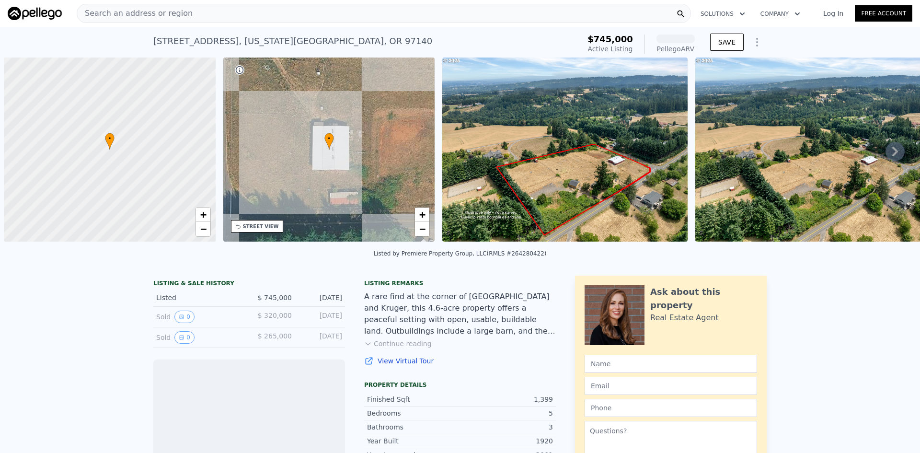
scroll to position [0, 4]
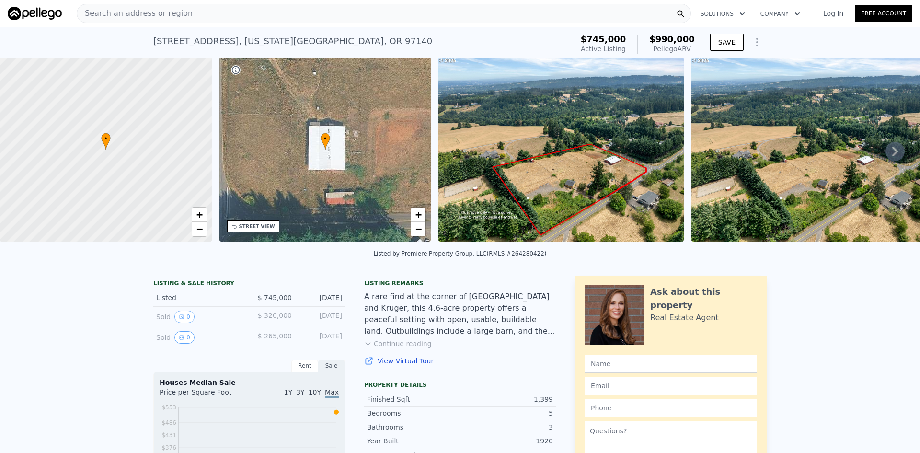
click at [889, 158] on icon at bounding box center [894, 151] width 19 height 19
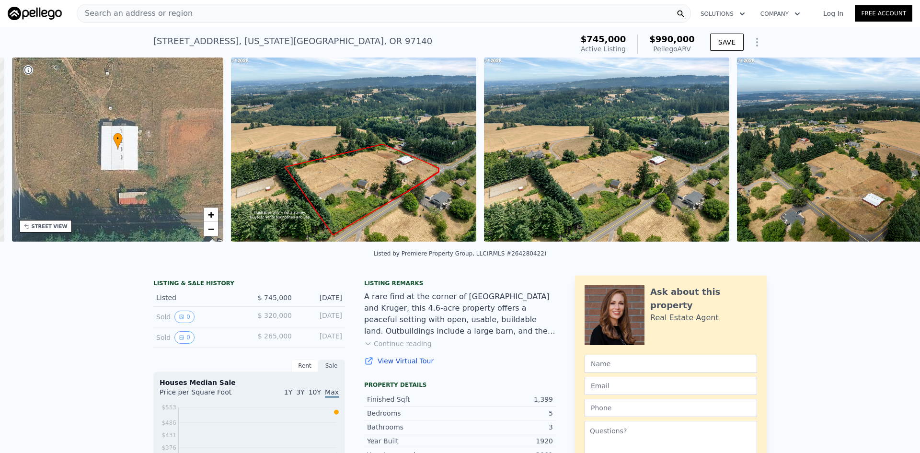
scroll to position [0, 223]
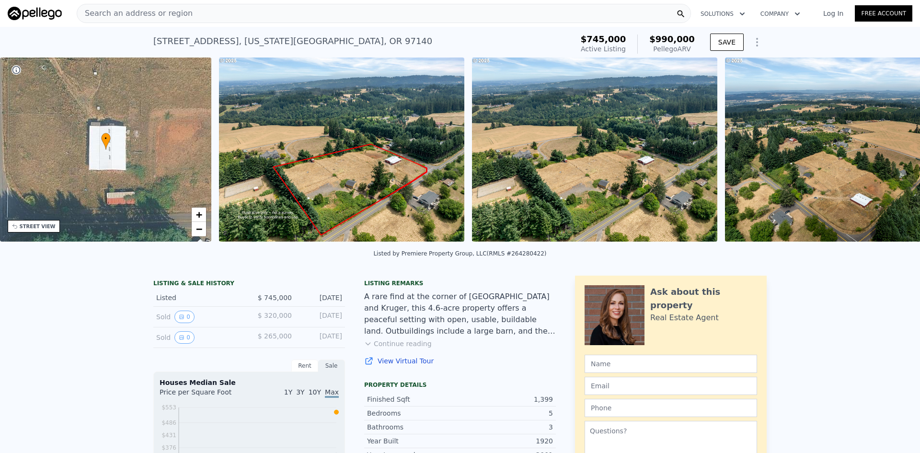
click at [888, 157] on div "• + − • + − STREET VIEW Loading... SATELLITE VIEW" at bounding box center [460, 150] width 920 height 187
click at [892, 152] on icon at bounding box center [895, 152] width 6 height 10
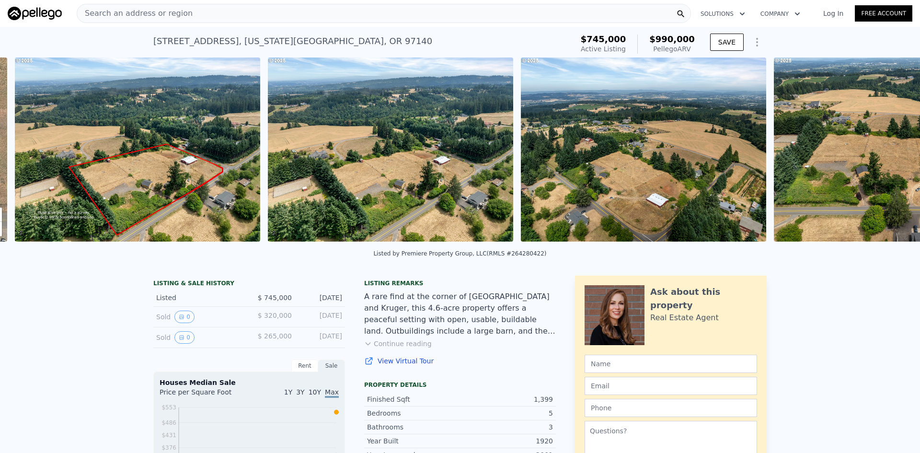
scroll to position [0, 438]
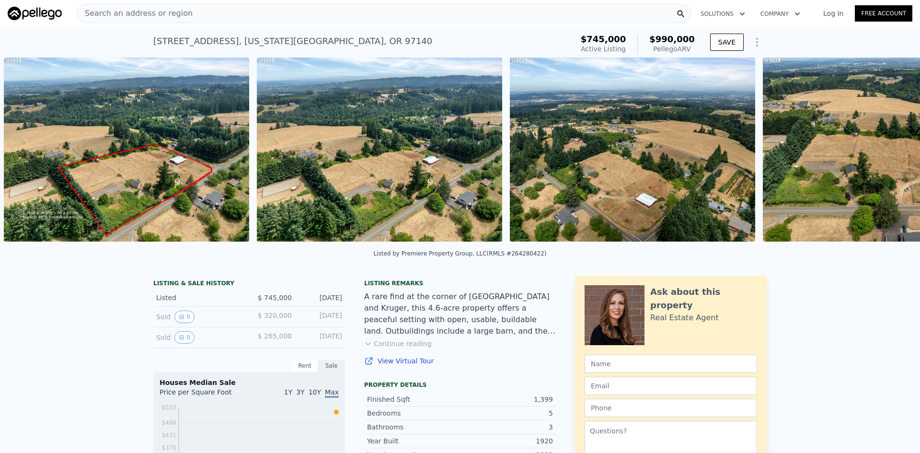
click at [886, 153] on img at bounding box center [885, 149] width 245 height 184
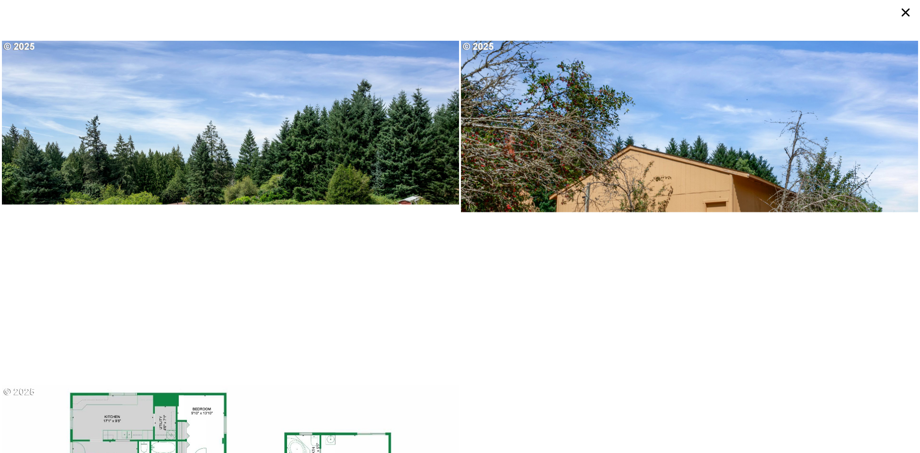
scroll to position [5360, 0]
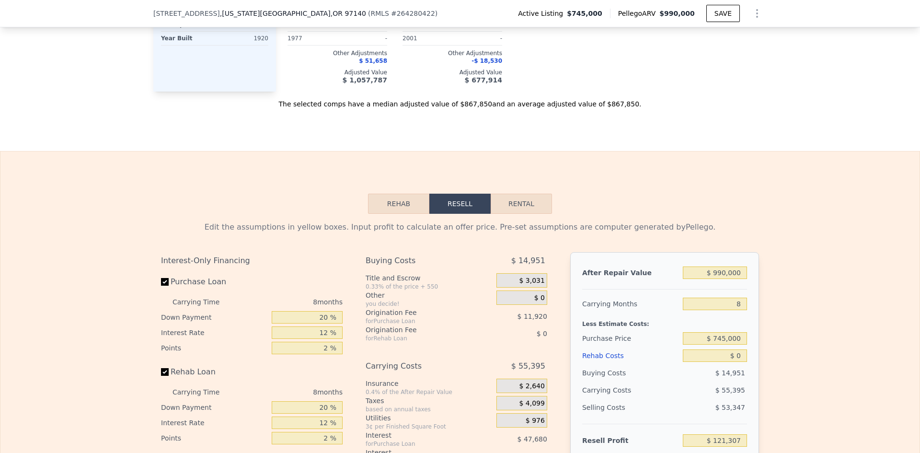
scroll to position [1242, 0]
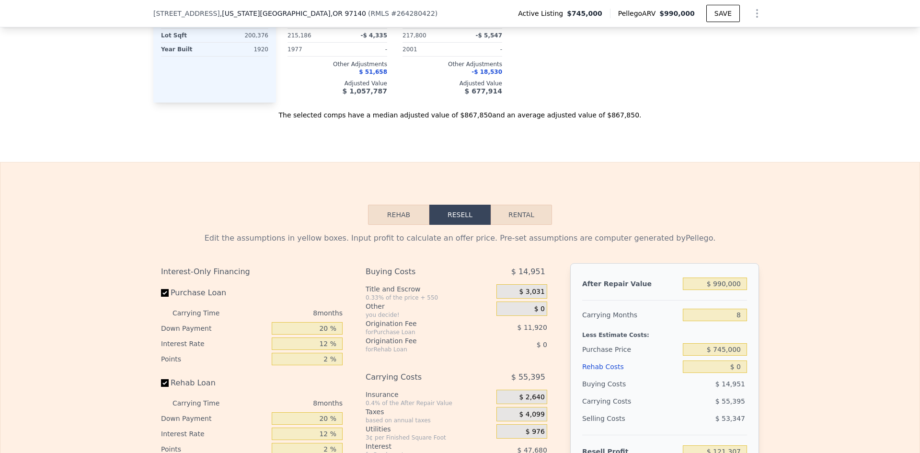
click at [398, 223] on button "Rehab" at bounding box center [398, 215] width 61 height 20
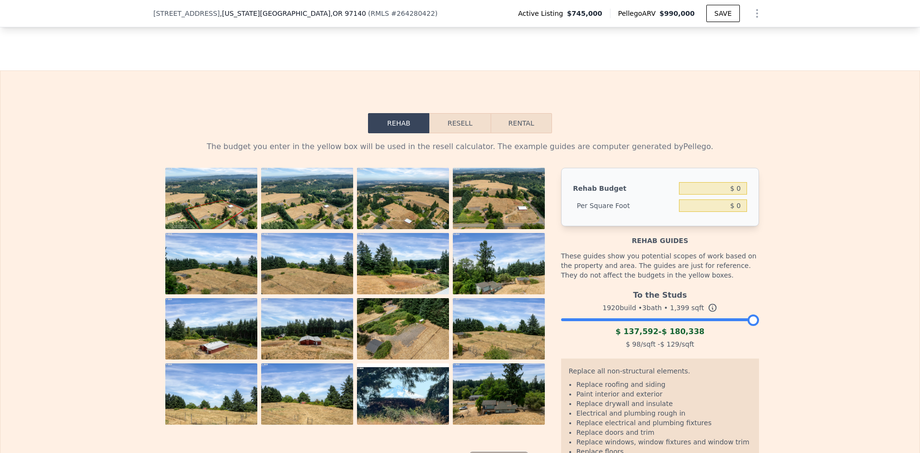
scroll to position [1338, 0]
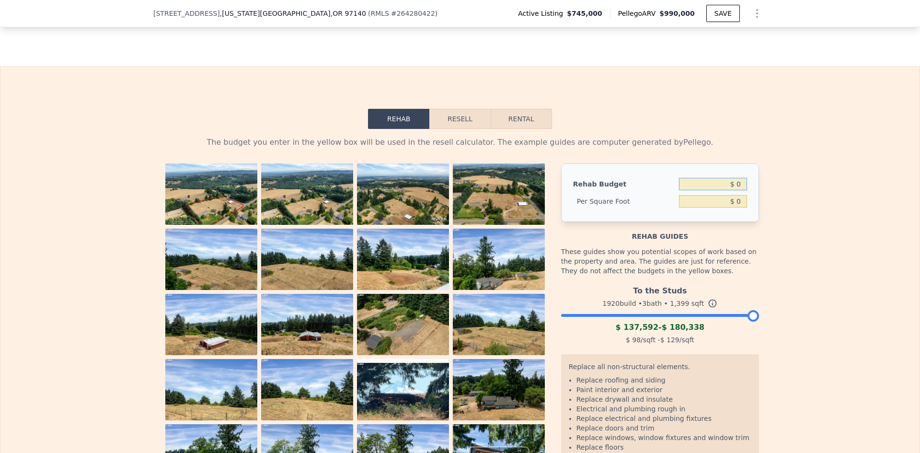
click at [721, 190] on input "$ 0" at bounding box center [713, 184] width 68 height 12
type input "$ 75,000"
type input "$ 53.61"
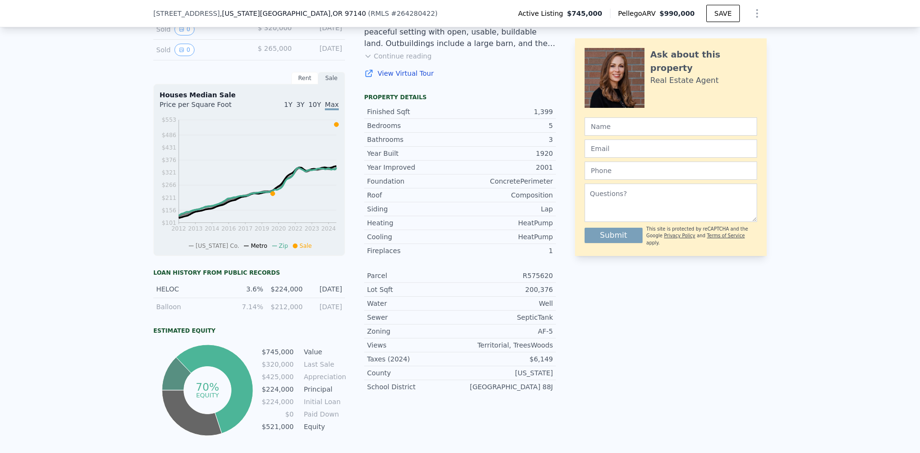
scroll to position [140, 0]
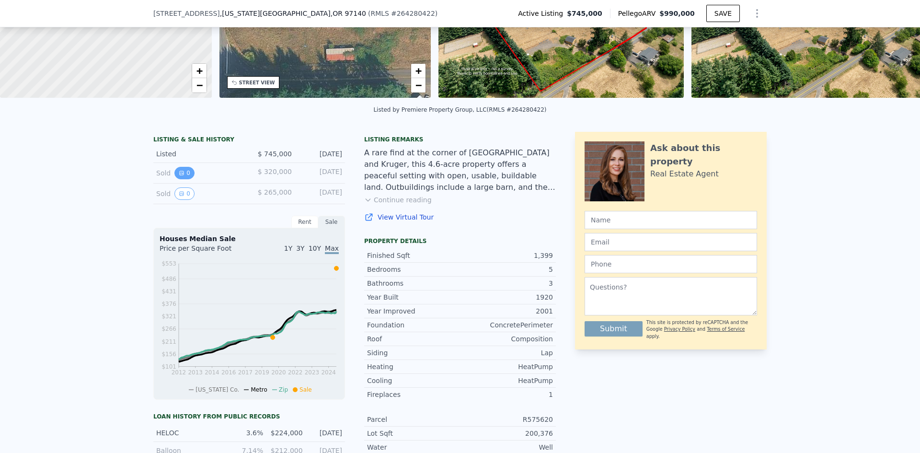
click at [180, 179] on button "0" at bounding box center [184, 173] width 20 height 12
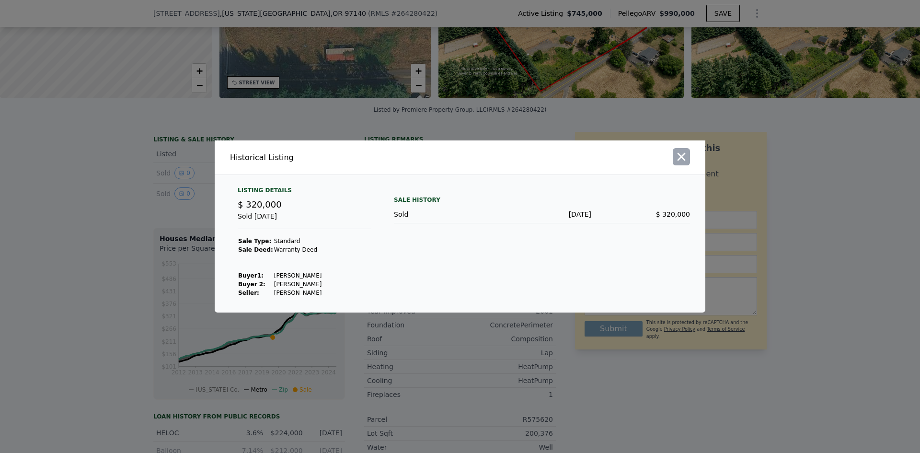
click at [679, 159] on icon "button" at bounding box center [681, 157] width 8 height 8
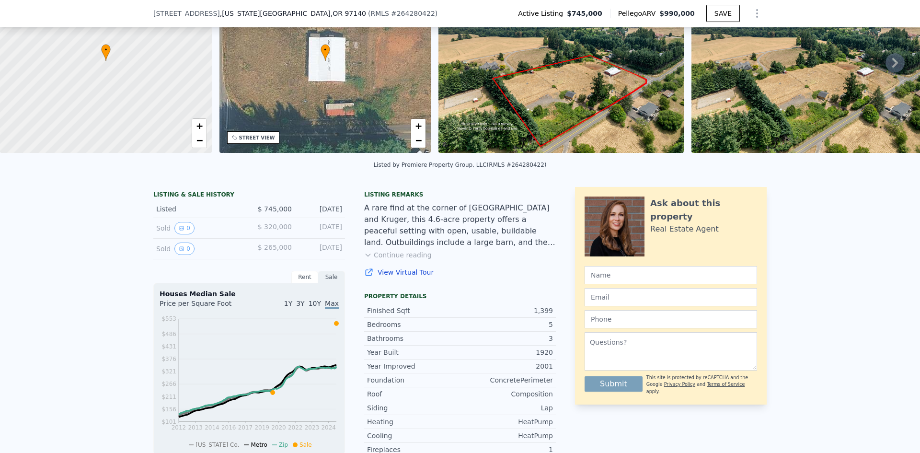
scroll to position [0, 0]
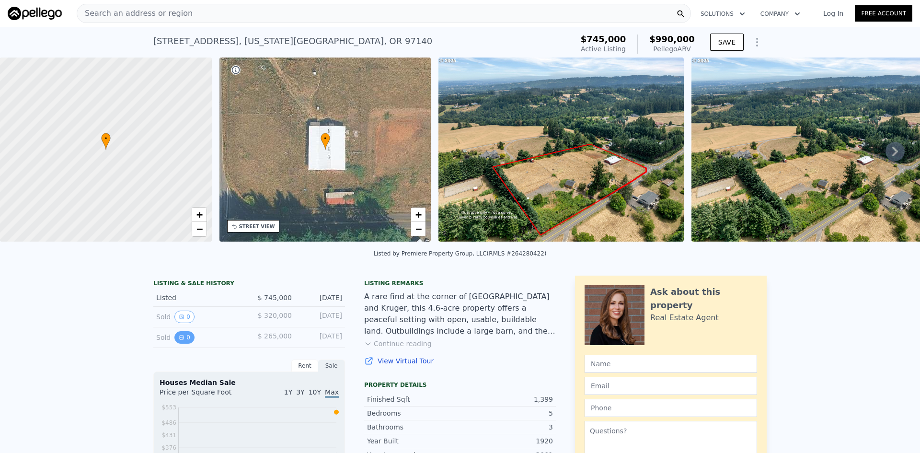
click at [180, 339] on icon "View historical data" at bounding box center [182, 337] width 4 height 4
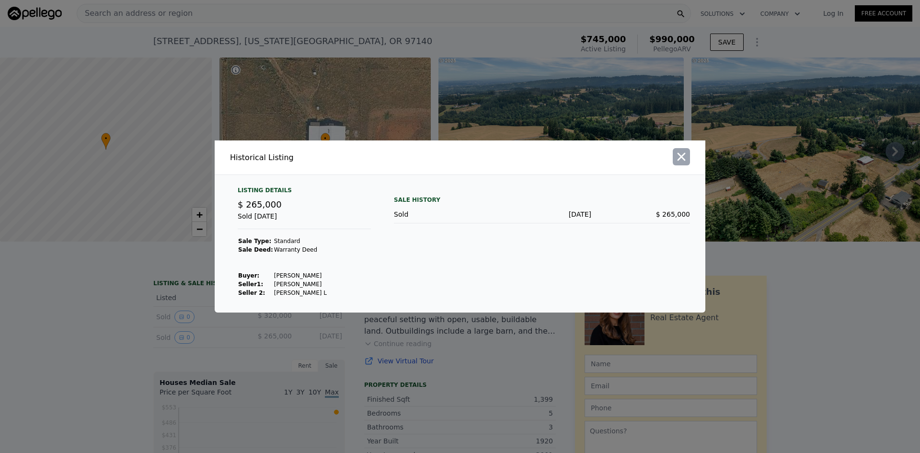
click at [676, 158] on icon "button" at bounding box center [681, 156] width 13 height 13
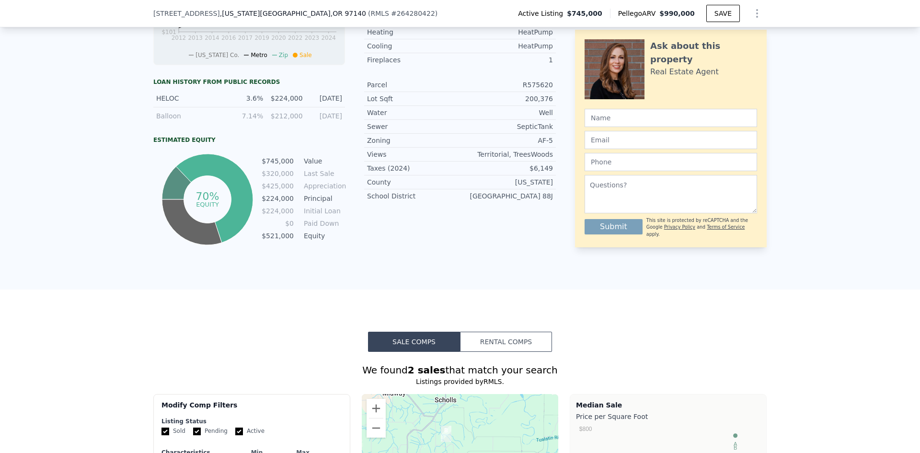
scroll to position [476, 0]
click at [513, 348] on button "Rental Comps" at bounding box center [506, 341] width 92 height 20
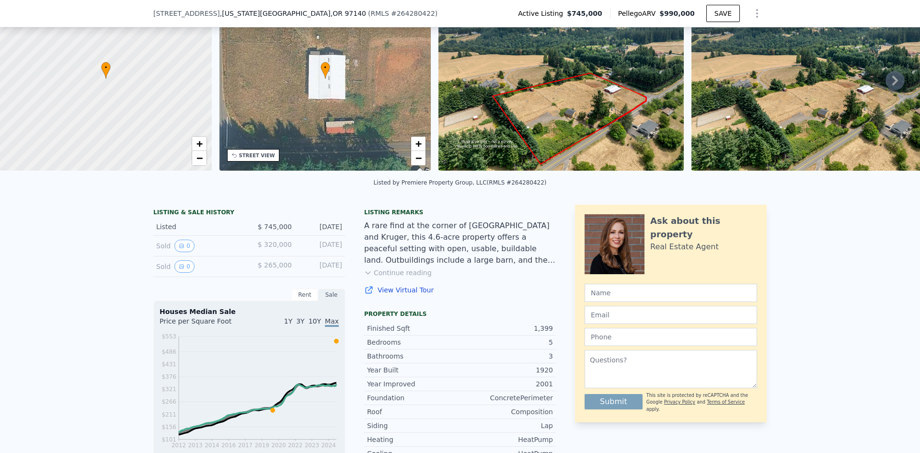
scroll to position [0, 0]
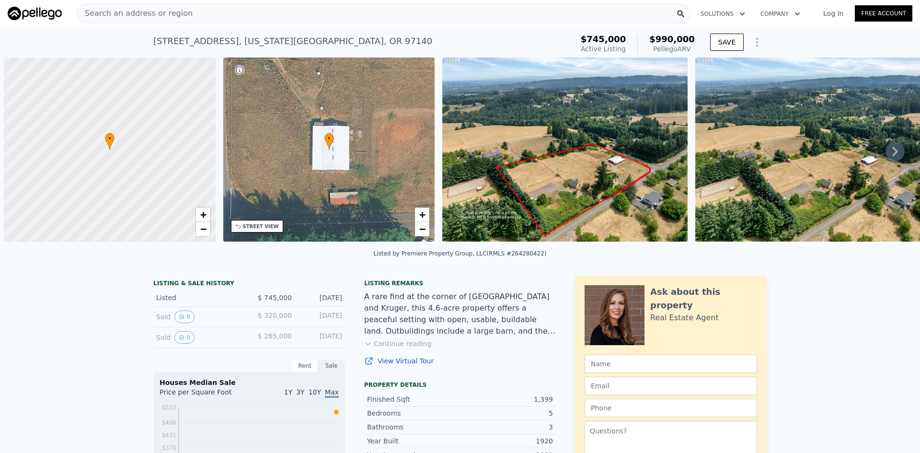
scroll to position [0, 4]
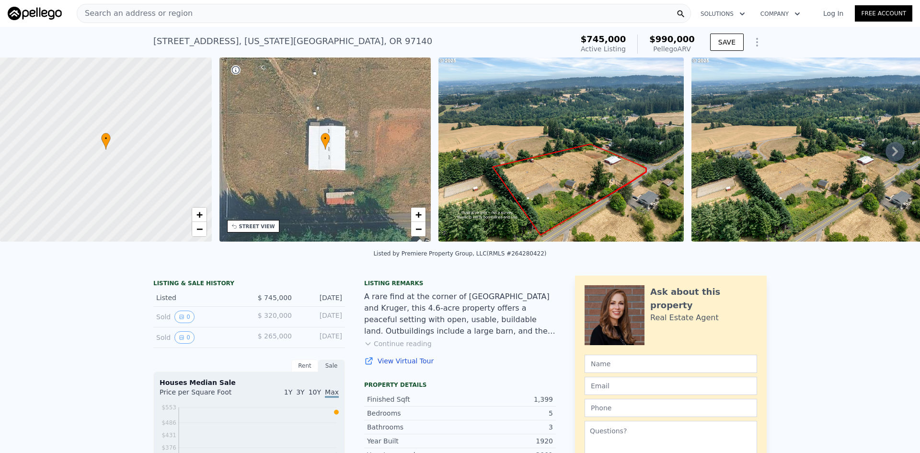
drag, startPoint x: 150, startPoint y: 41, endPoint x: 267, endPoint y: 42, distance: 116.9
click at [267, 42] on div "22320 SW Mountain Home Rd , Washington County , OR 97140" at bounding box center [292, 40] width 279 height 13
copy div "[STREET_ADDRESS]"
click at [397, 365] on link "View Virtual Tour" at bounding box center [460, 361] width 192 height 10
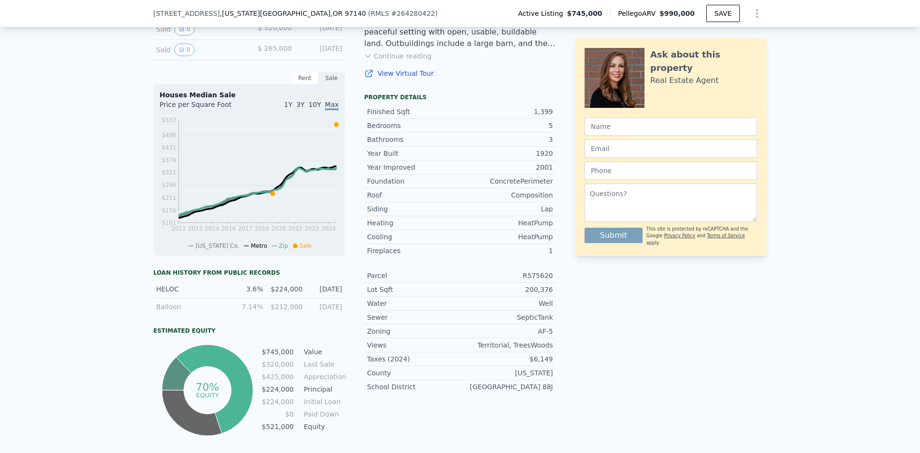
scroll to position [236, 0]
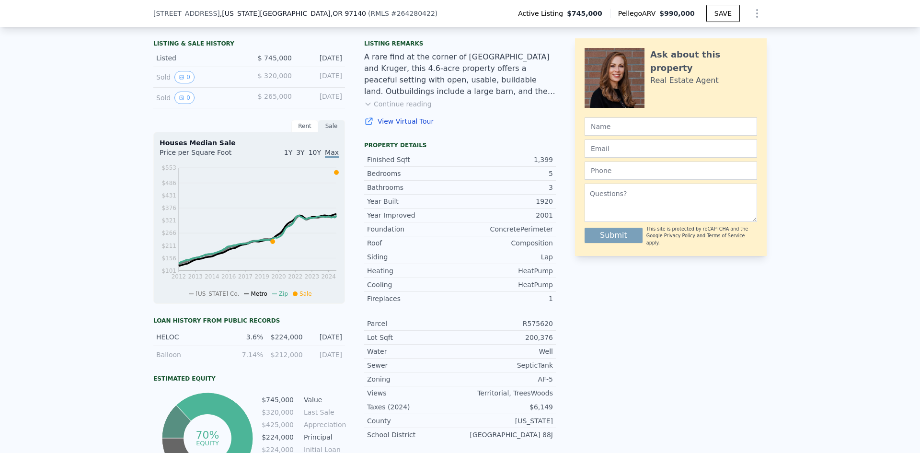
click at [417, 126] on link "View Virtual Tour" at bounding box center [460, 121] width 192 height 10
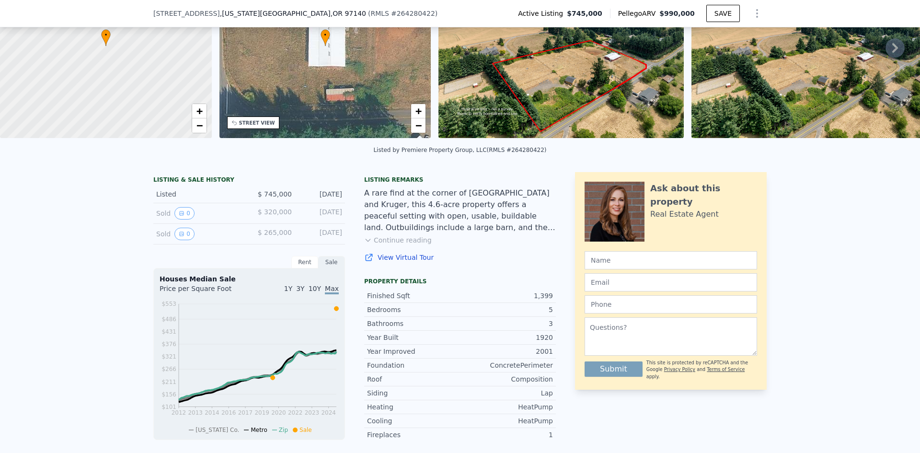
scroll to position [0, 0]
